Goal: Task Accomplishment & Management: Manage account settings

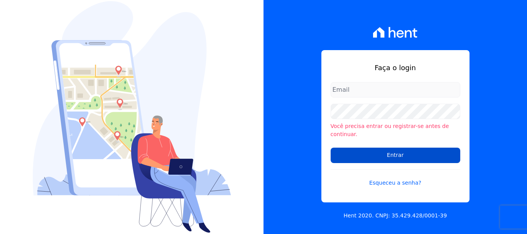
type input "[EMAIL_ADDRESS][DOMAIN_NAME]"
click at [397, 151] on input "Entrar" at bounding box center [395, 155] width 130 height 15
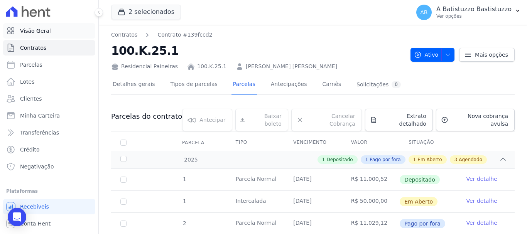
click at [59, 29] on link "Visão Geral" at bounding box center [49, 30] width 92 height 15
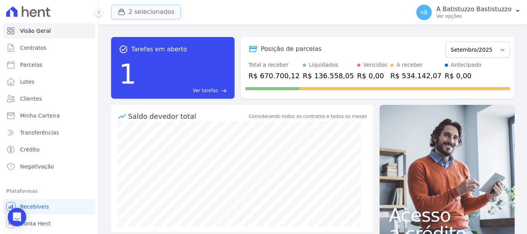
click at [141, 10] on button "2 selecionados" at bounding box center [146, 12] width 70 height 15
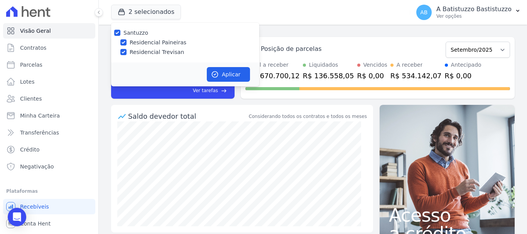
click at [123, 48] on div "Santuzzo Residencial Paineiras Residencial Trevisan" at bounding box center [185, 43] width 148 height 40
click at [123, 51] on input "Residencial Trevisan" at bounding box center [123, 52] width 6 height 6
checkbox input "false"
click at [227, 72] on button "Aplicar" at bounding box center [228, 74] width 43 height 15
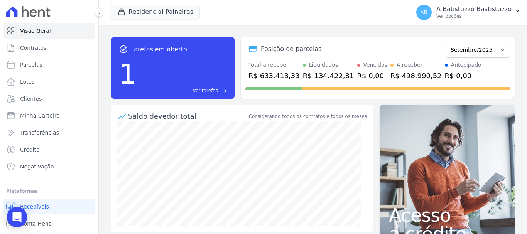
click at [18, 221] on icon "Open Intercom Messenger" at bounding box center [17, 217] width 10 height 10
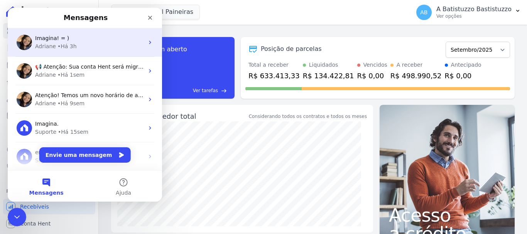
click at [77, 44] on div "Adriane • Há 3h" at bounding box center [89, 46] width 109 height 8
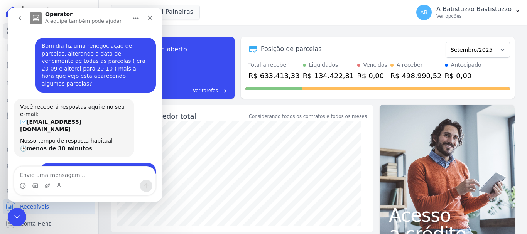
scroll to position [390, 0]
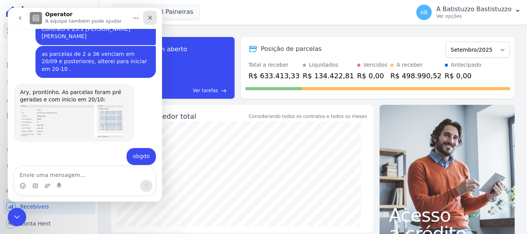
click at [147, 17] on icon "Fechar" at bounding box center [150, 18] width 6 height 6
